Goal: Participate in discussion: Engage in conversation with other users on a specific topic

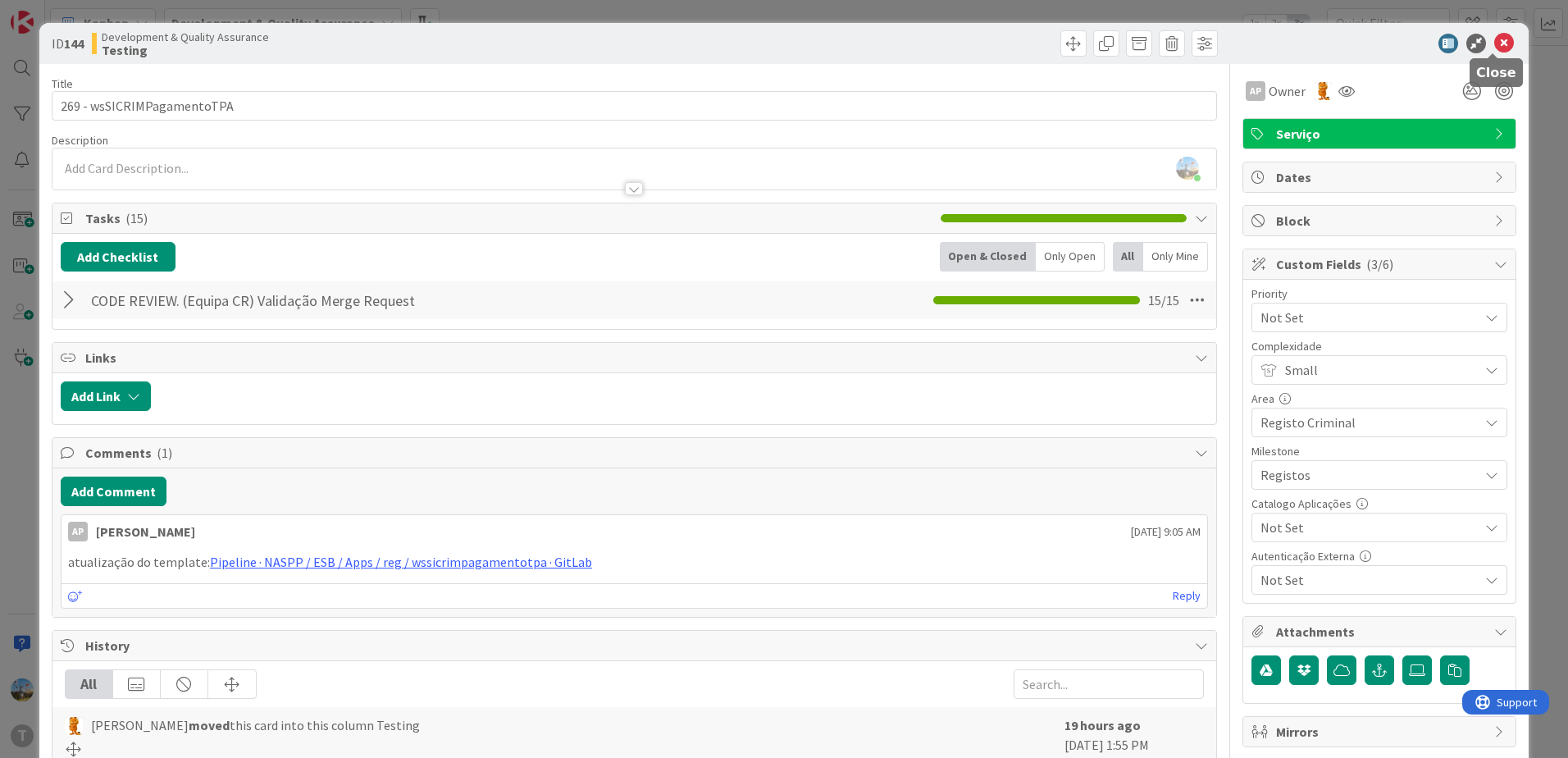
click at [1494, 35] on icon at bounding box center [1504, 44] width 20 height 20
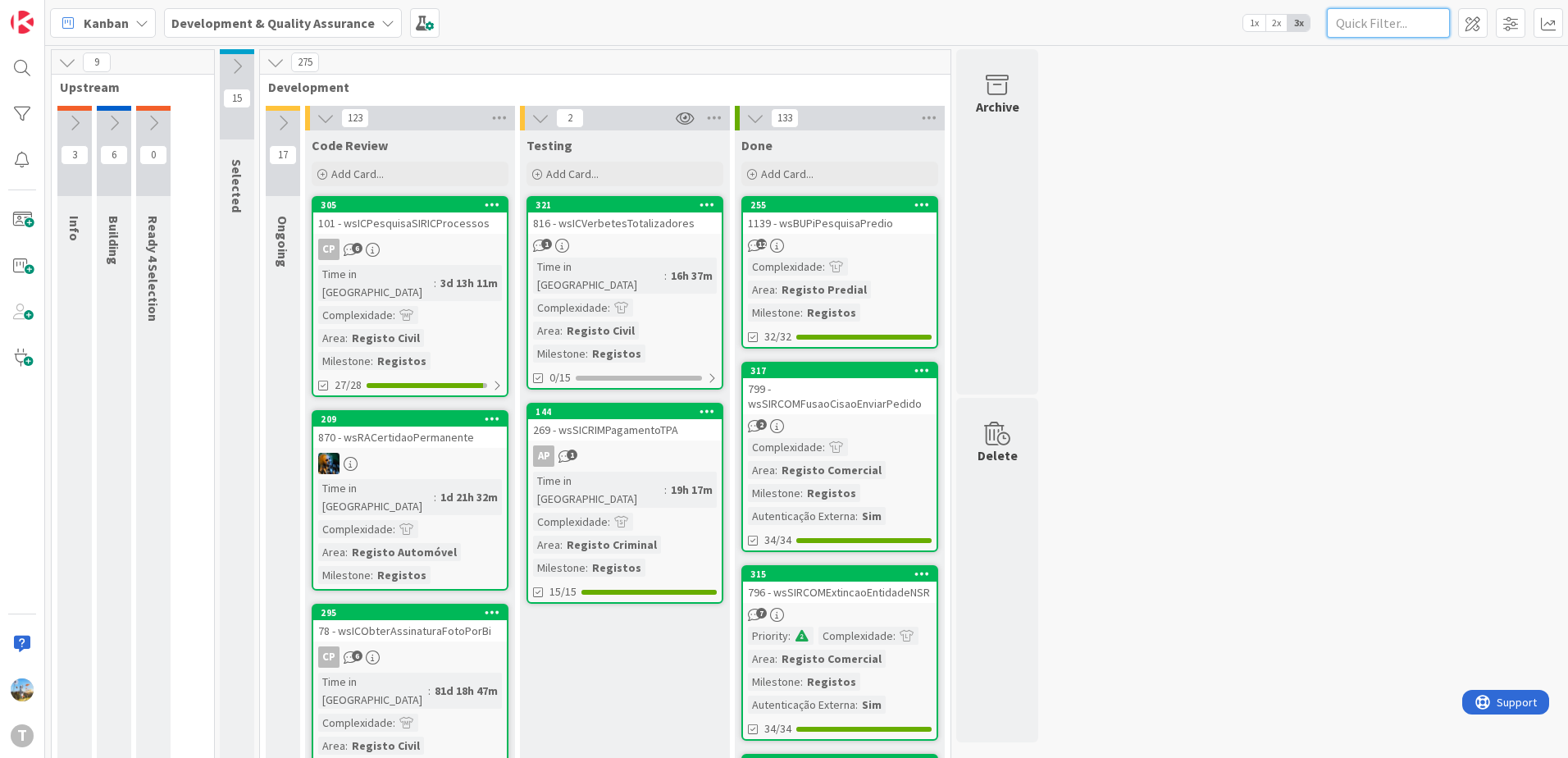
click at [1360, 16] on input "text" at bounding box center [1389, 23] width 123 height 30
type input "pesquisanomecompleto"
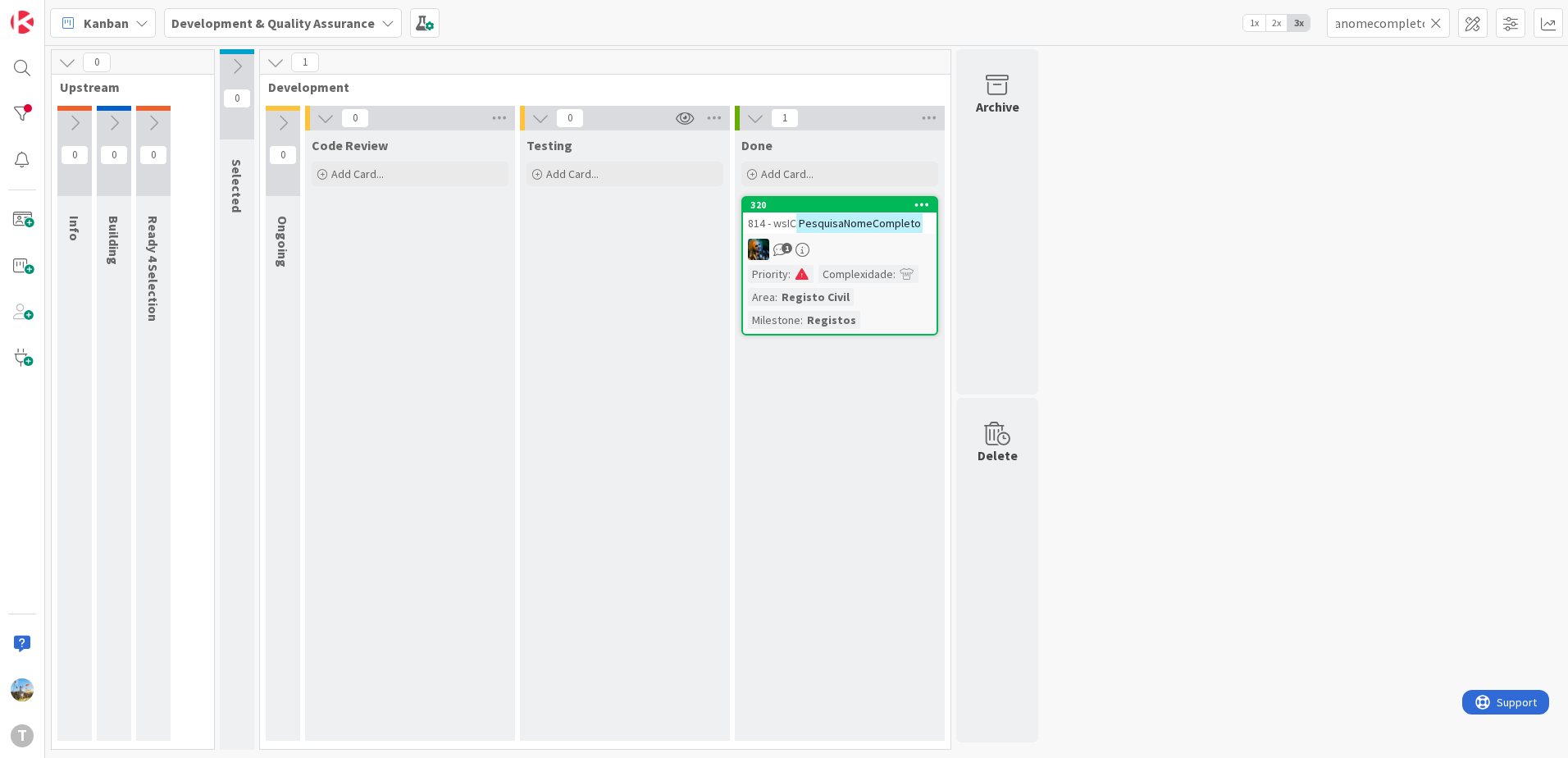
click at [876, 262] on link "320 814 - wsIC PesquisaNomeCompleto 1 Priority : Complexidade : Area : Registo …" at bounding box center [839, 266] width 197 height 140
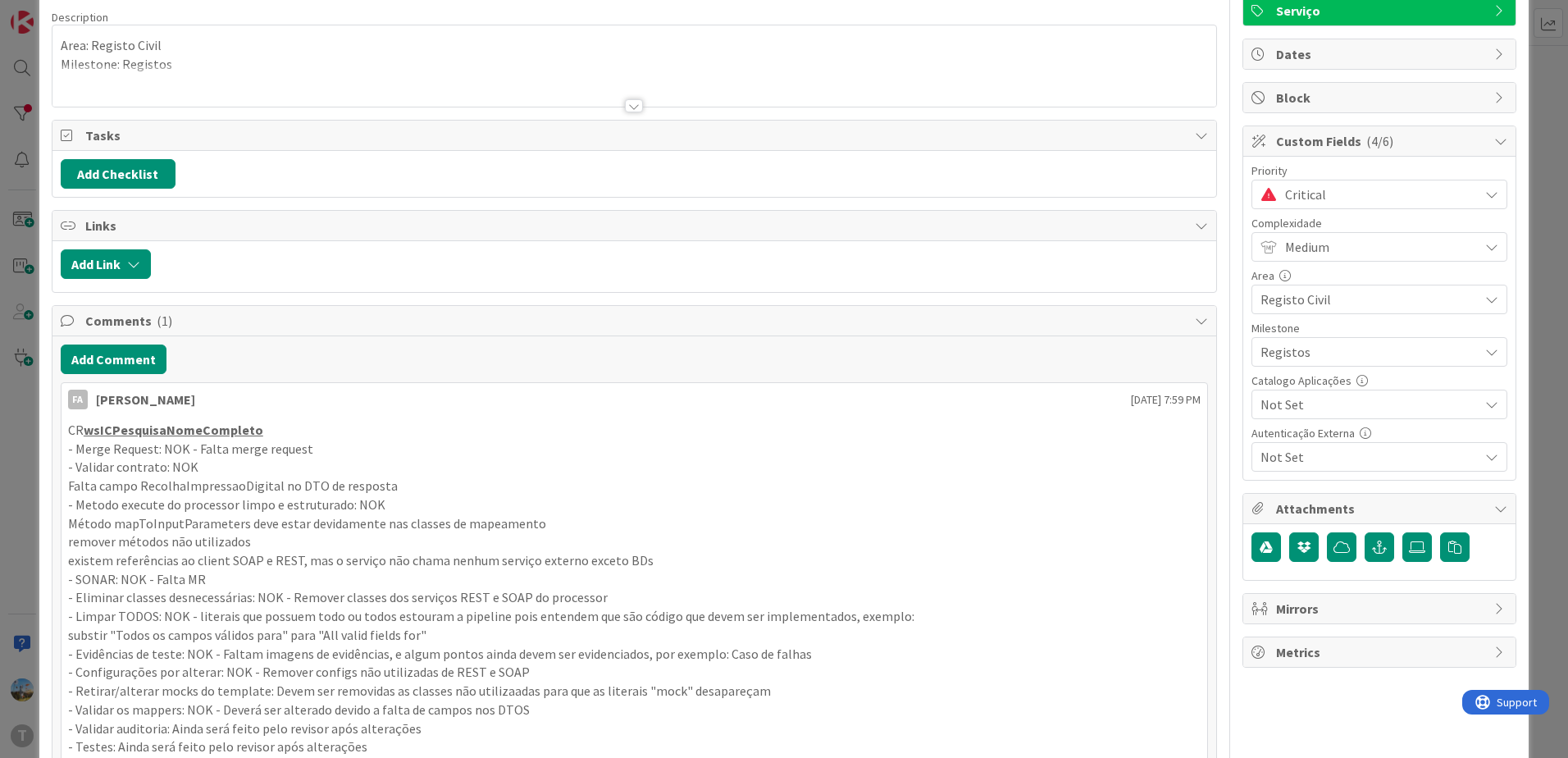
scroll to position [82, 0]
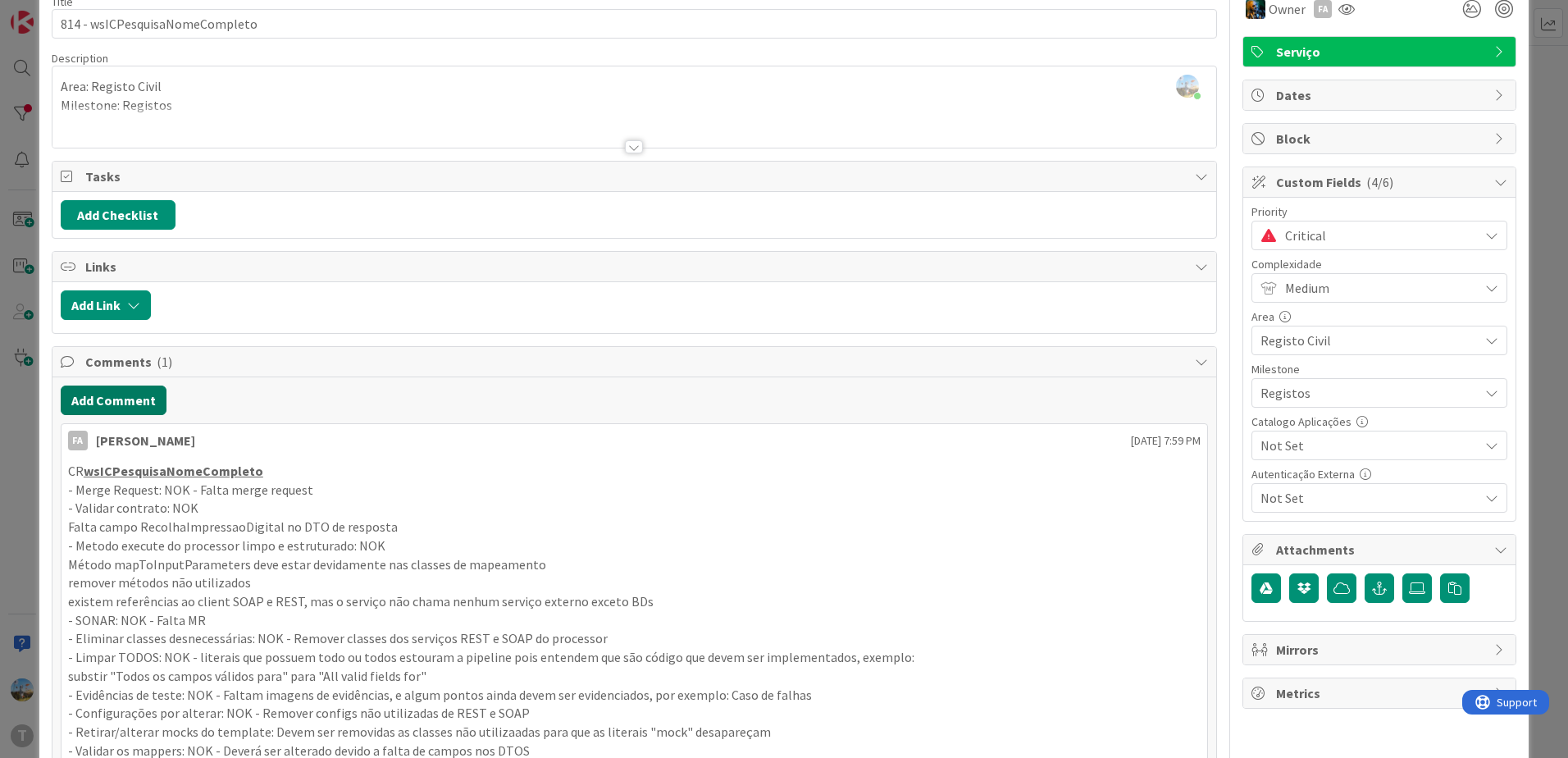
click at [131, 394] on button "Add Comment" at bounding box center [113, 400] width 106 height 30
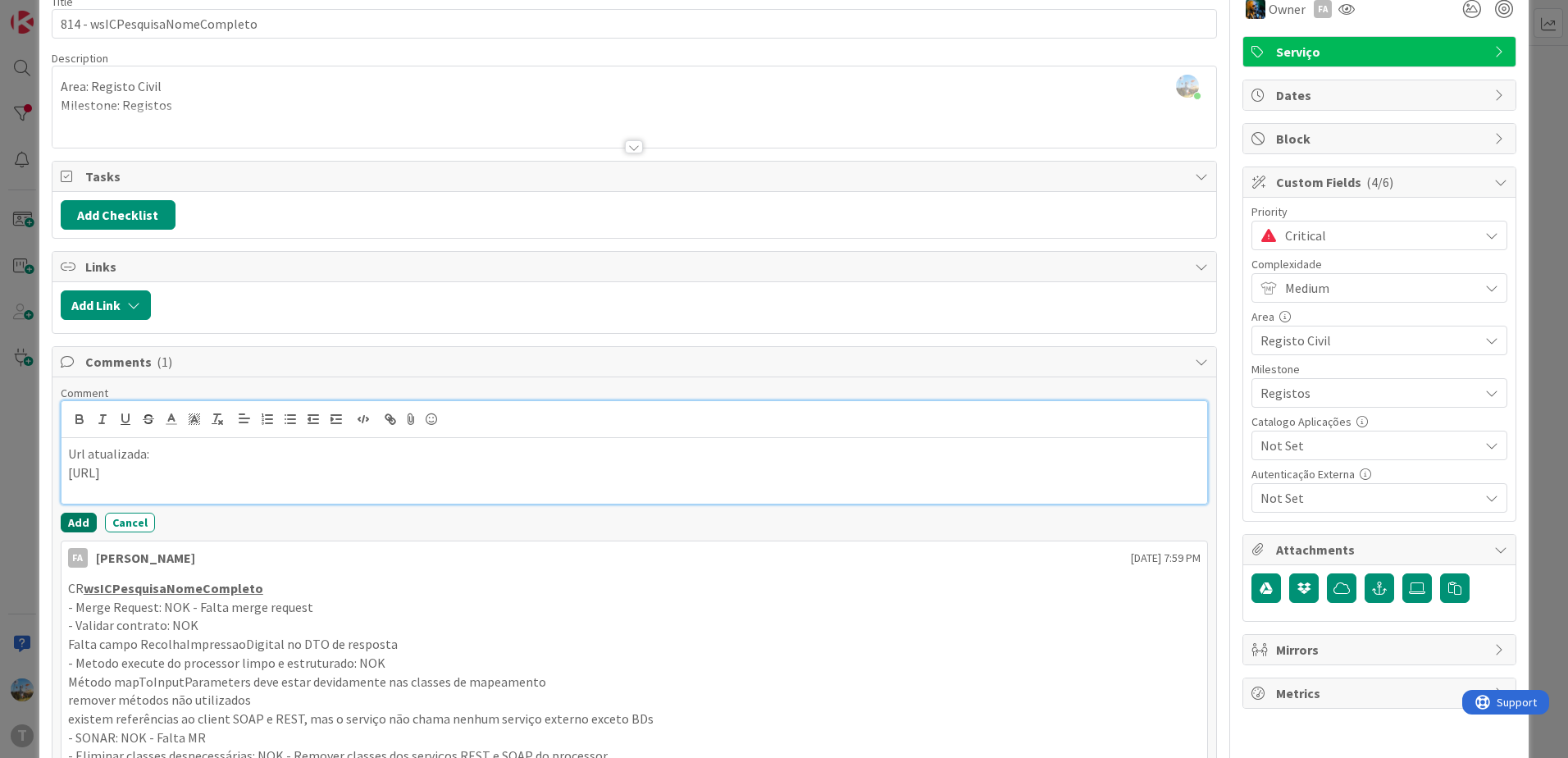
click at [84, 520] on button "Add" at bounding box center [79, 522] width 36 height 20
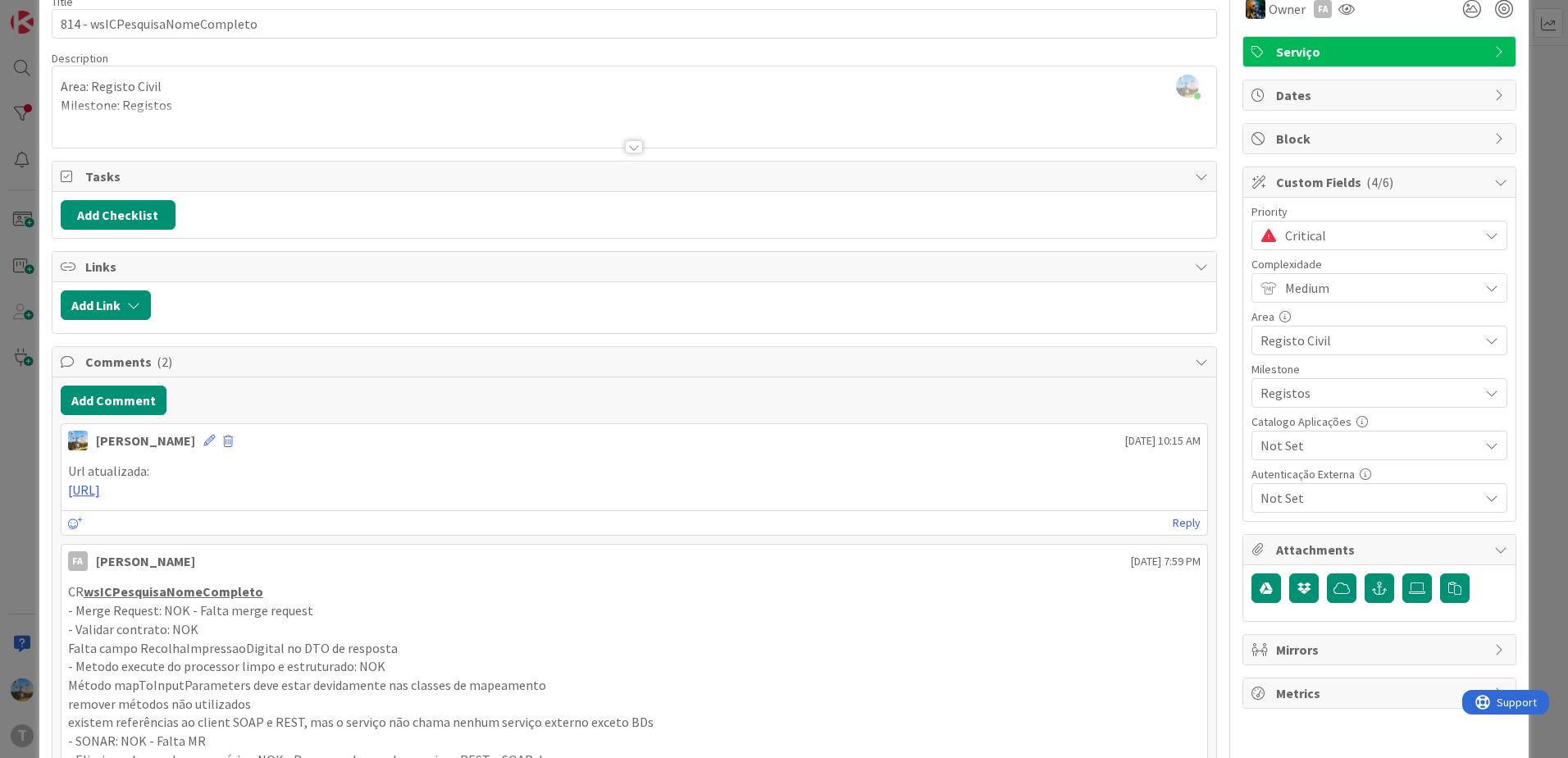
click at [1397, 234] on span "Critical" at bounding box center [1378, 235] width 185 height 23
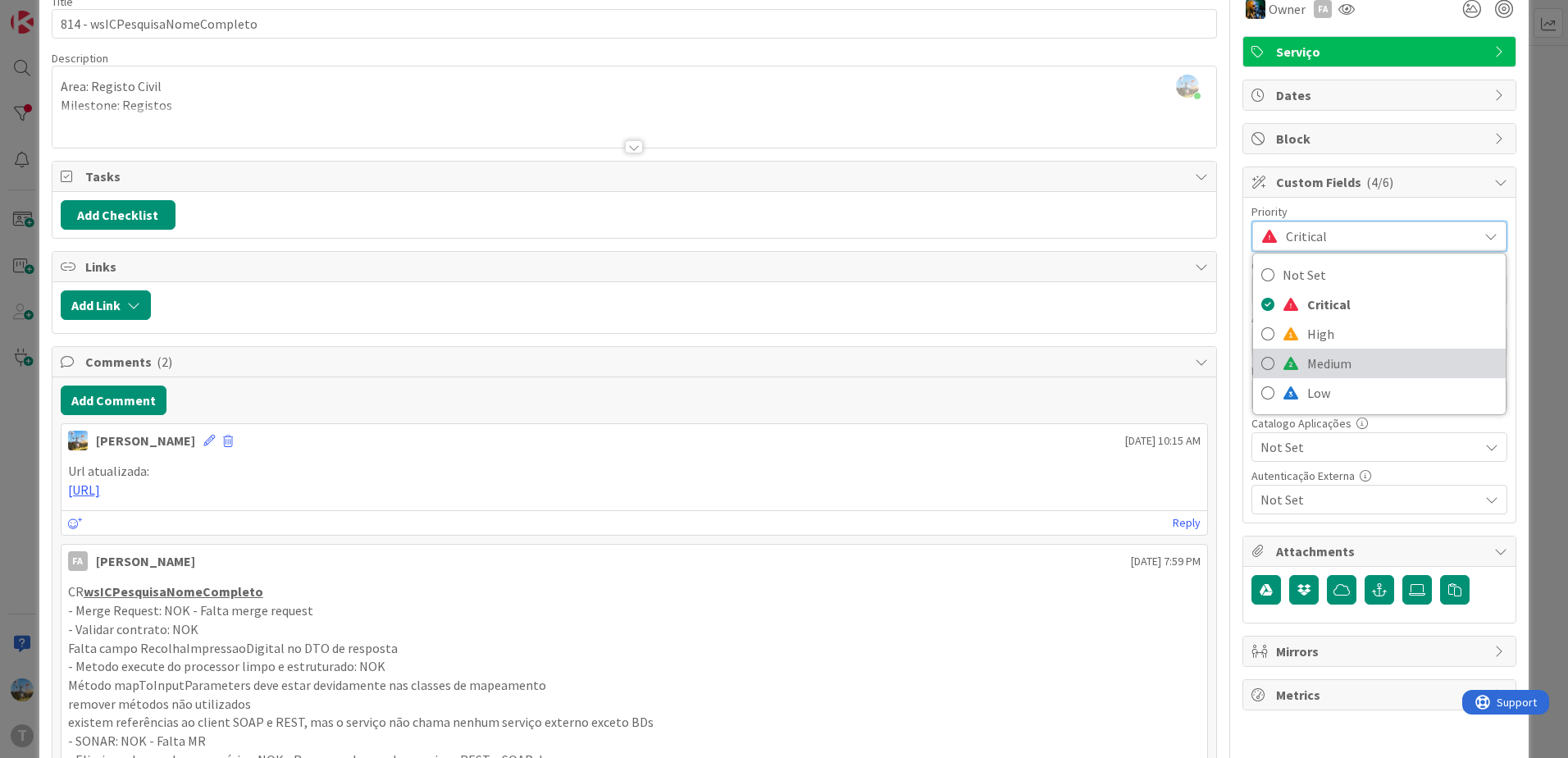
click at [1363, 365] on span "Medium" at bounding box center [1402, 363] width 190 height 24
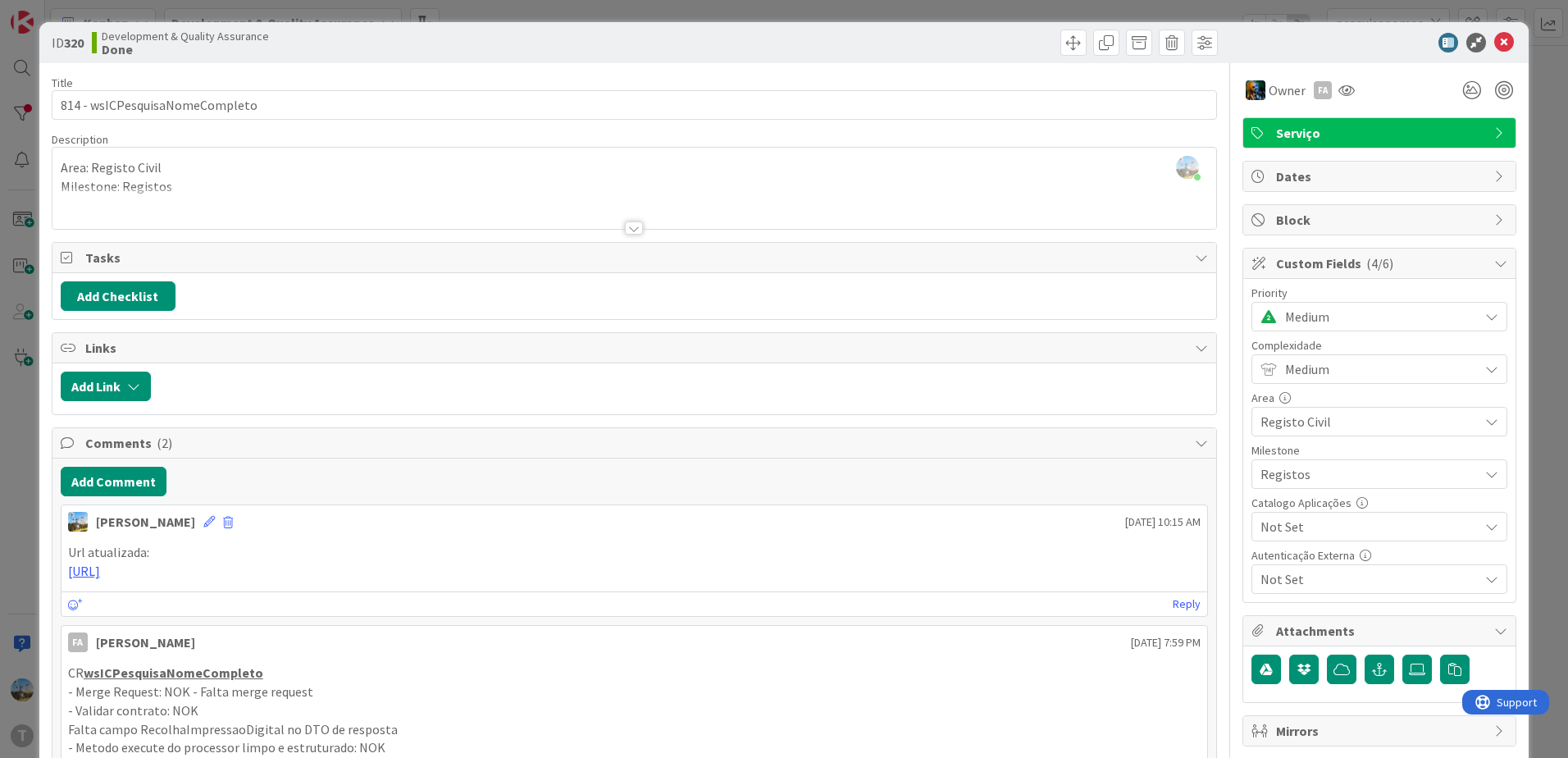
scroll to position [0, 0]
click at [1494, 39] on icon at bounding box center [1504, 44] width 20 height 20
